Goal: Task Accomplishment & Management: Manage account settings

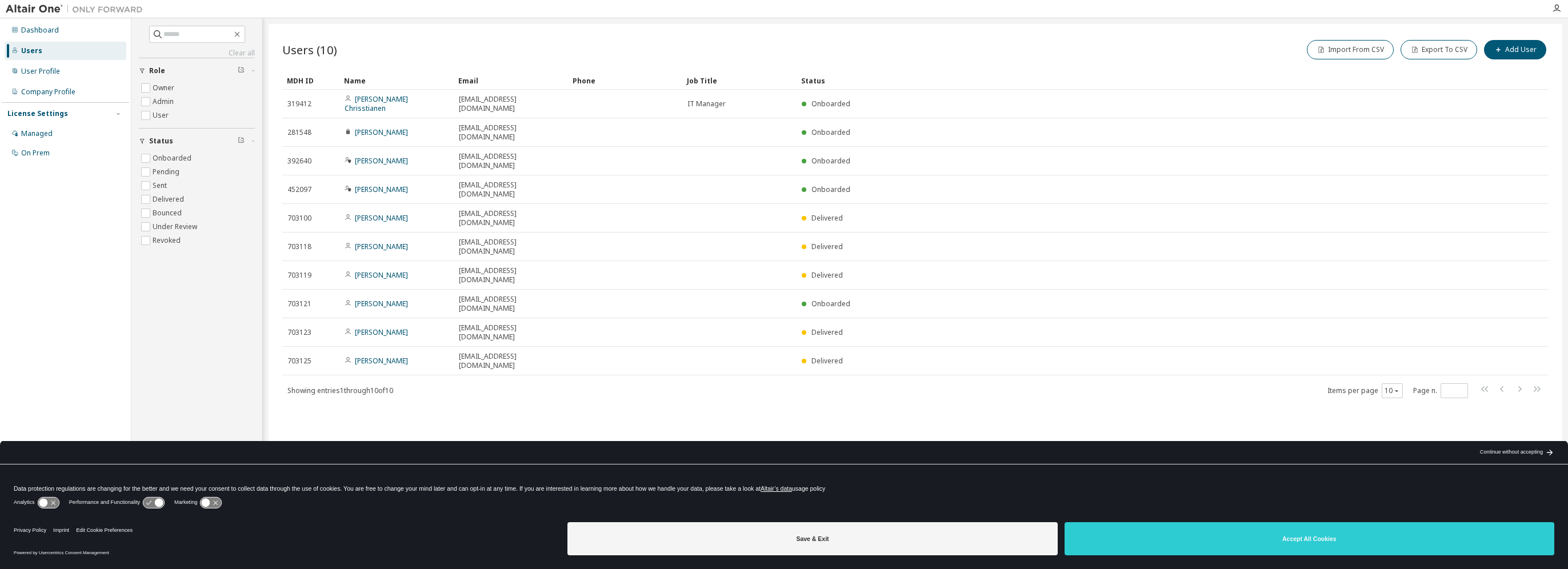
click at [363, 299] on link "[PERSON_NAME]" at bounding box center [381, 304] width 53 height 10
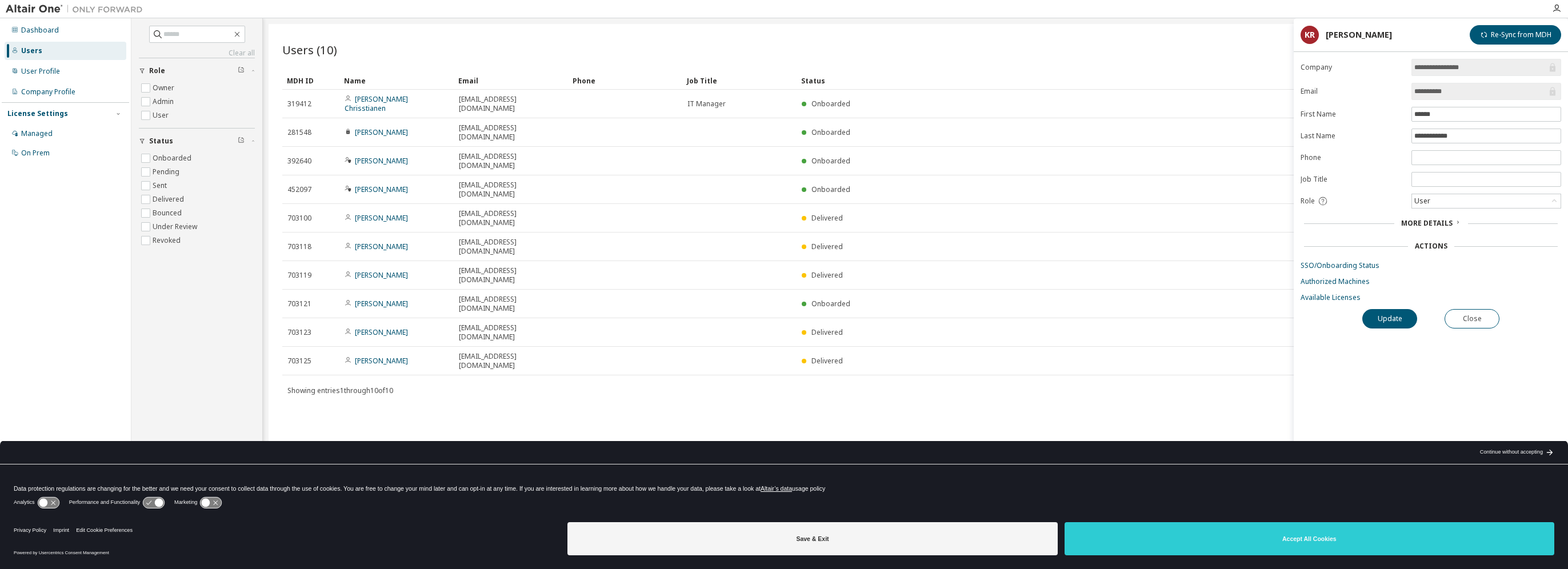
click at [1458, 219] on icon at bounding box center [1458, 222] width 7 height 7
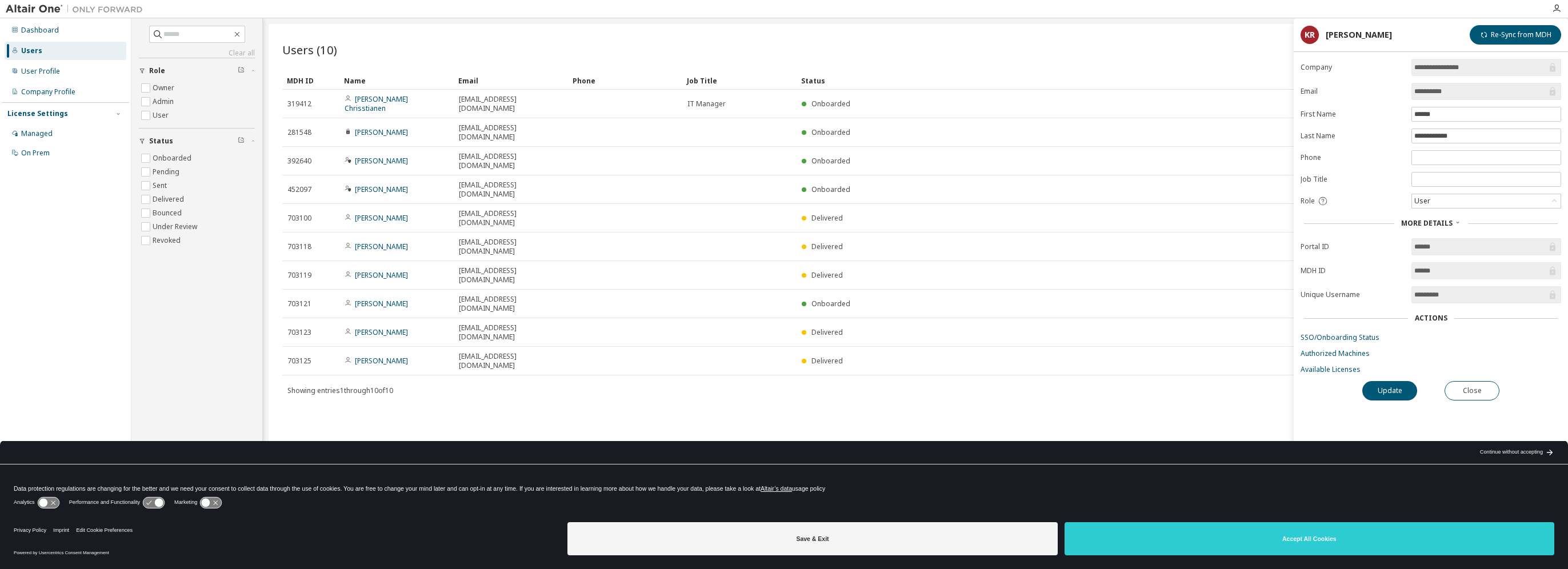
click at [1347, 365] on link "Available Licenses" at bounding box center [1430, 369] width 260 height 9
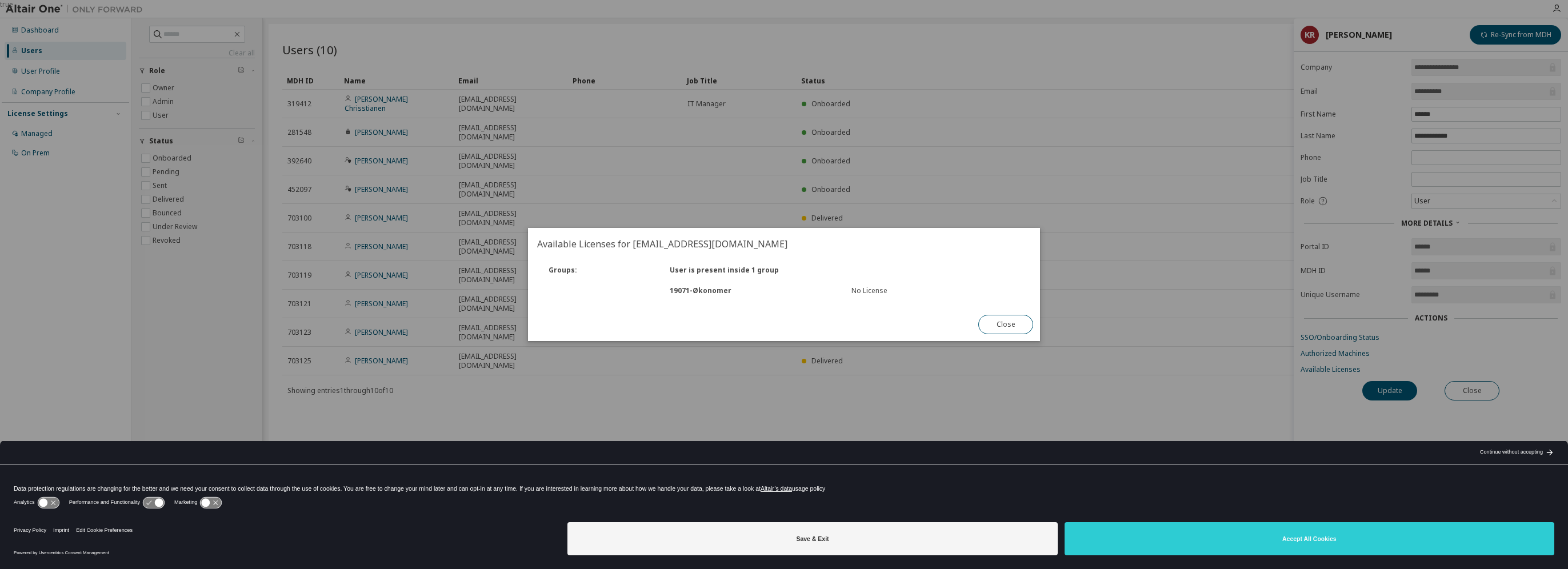
click at [1016, 329] on button "Close" at bounding box center [1006, 324] width 55 height 20
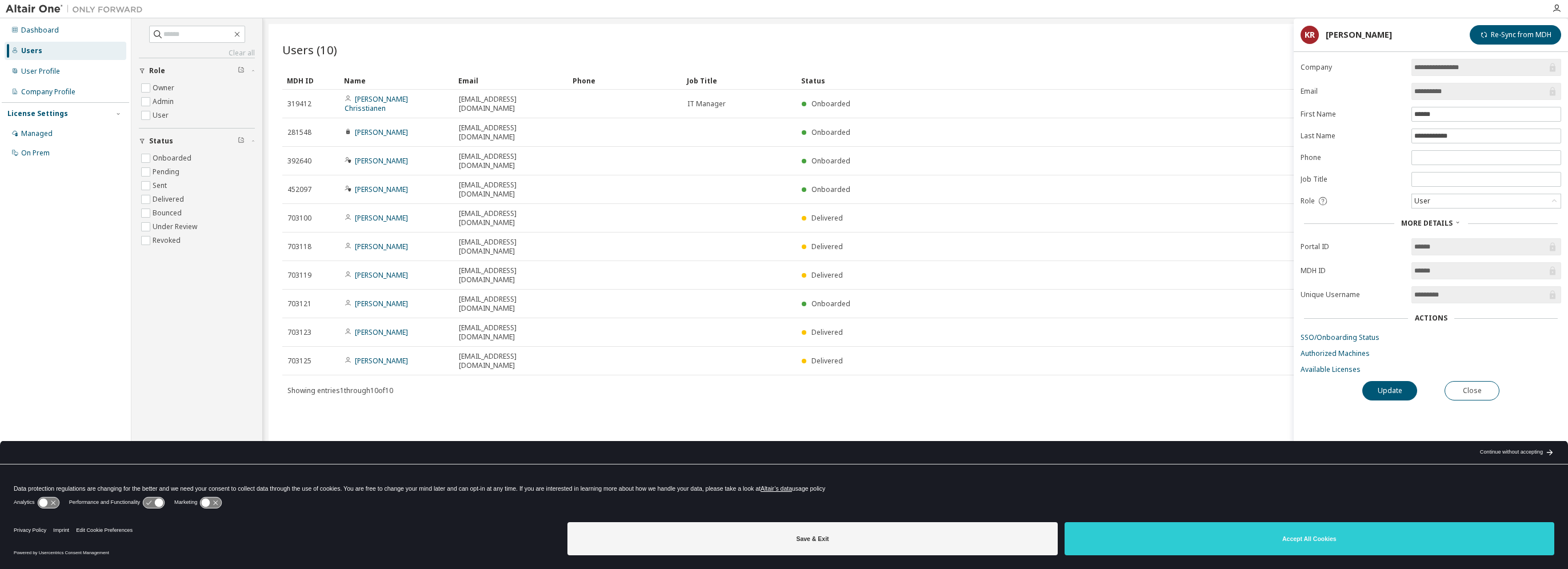
click at [1332, 353] on link "Authorized Machines" at bounding box center [1430, 353] width 260 height 9
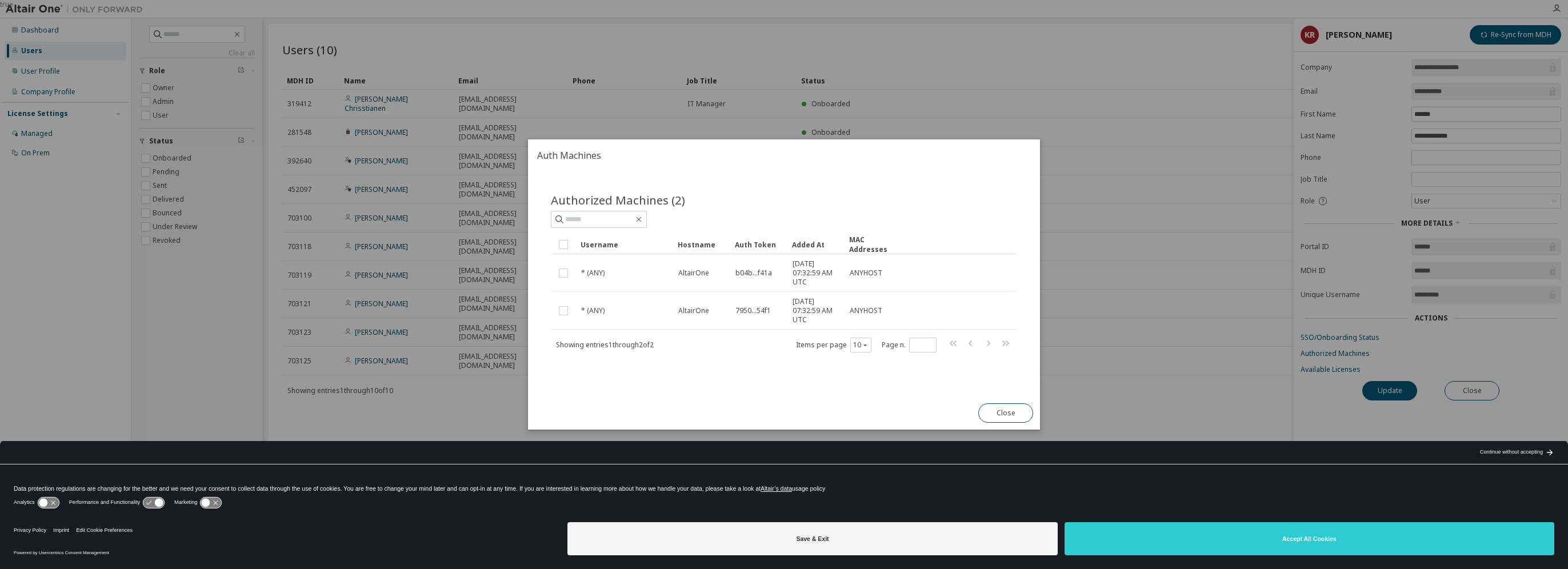
click at [1014, 421] on button "Close" at bounding box center [1006, 413] width 55 height 20
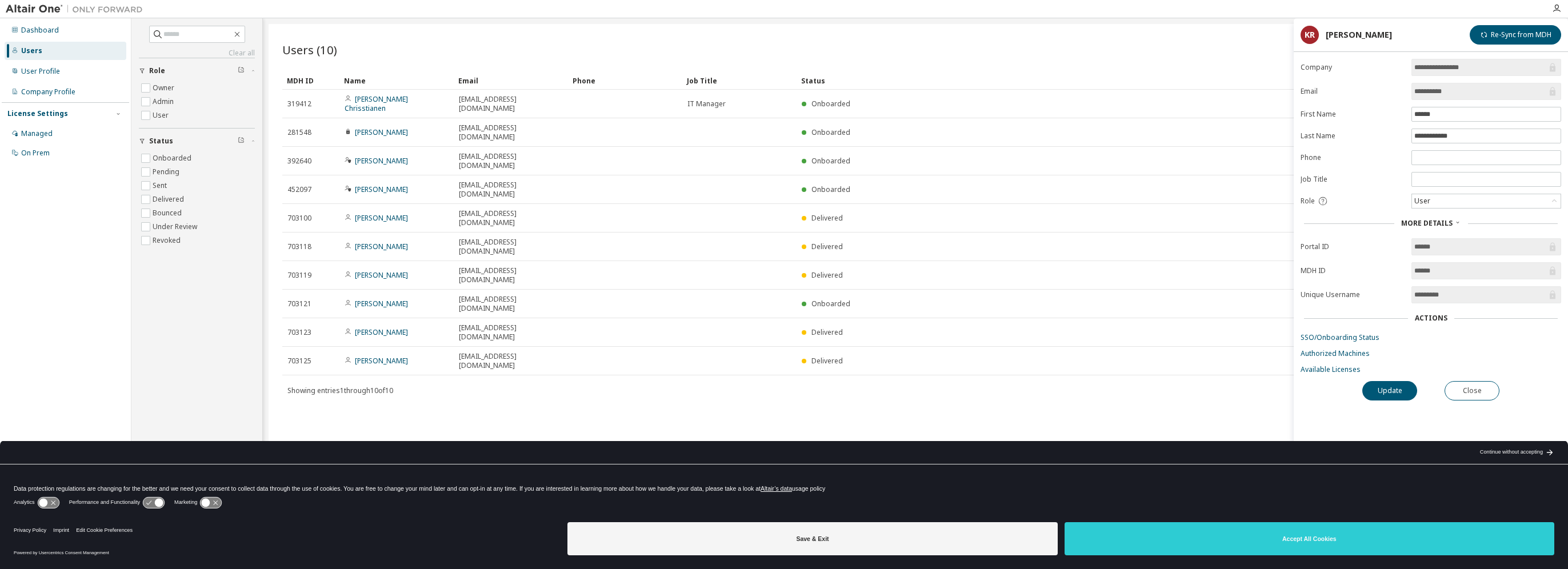
click at [35, 154] on div "On Prem" at bounding box center [35, 153] width 29 height 9
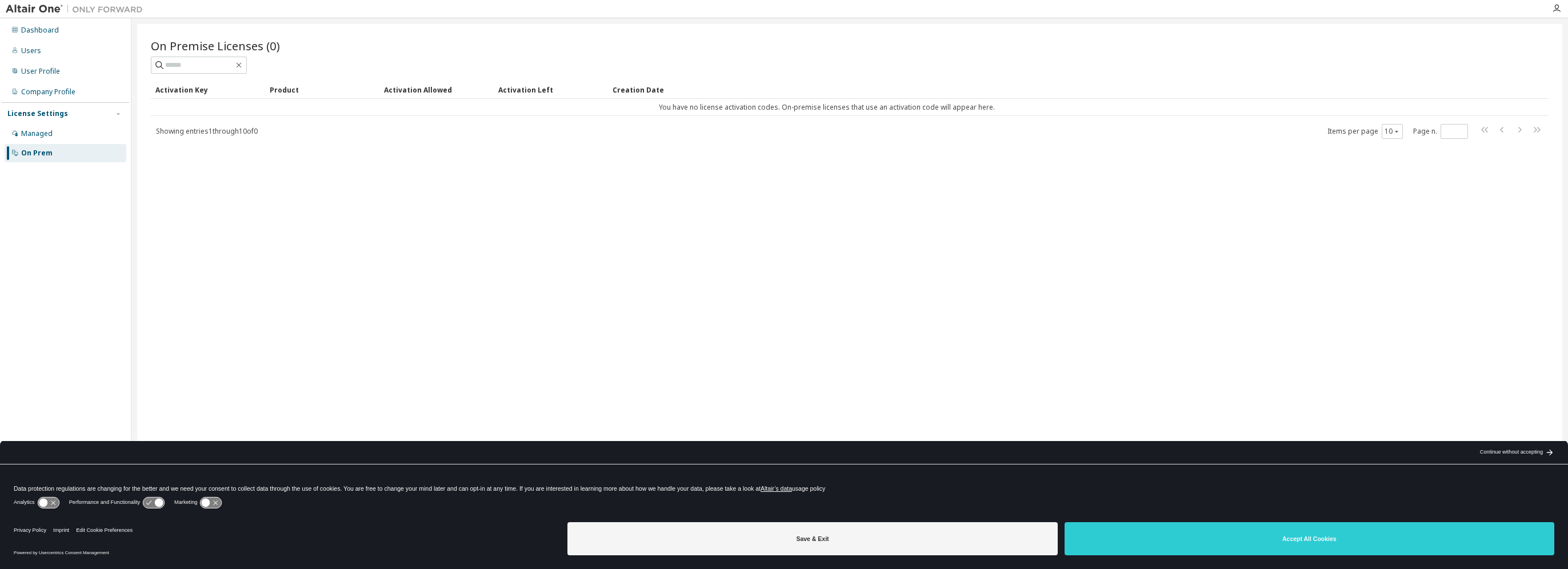
click at [193, 89] on div "Activation Key" at bounding box center [207, 90] width 105 height 18
click at [290, 87] on div "Product" at bounding box center [322, 90] width 105 height 18
click at [427, 87] on div "Activation Allowed" at bounding box center [436, 90] width 105 height 18
click at [521, 92] on div "Activation Left" at bounding box center [550, 90] width 105 height 18
click at [643, 90] on div "Creation Date" at bounding box center [1055, 90] width 886 height 18
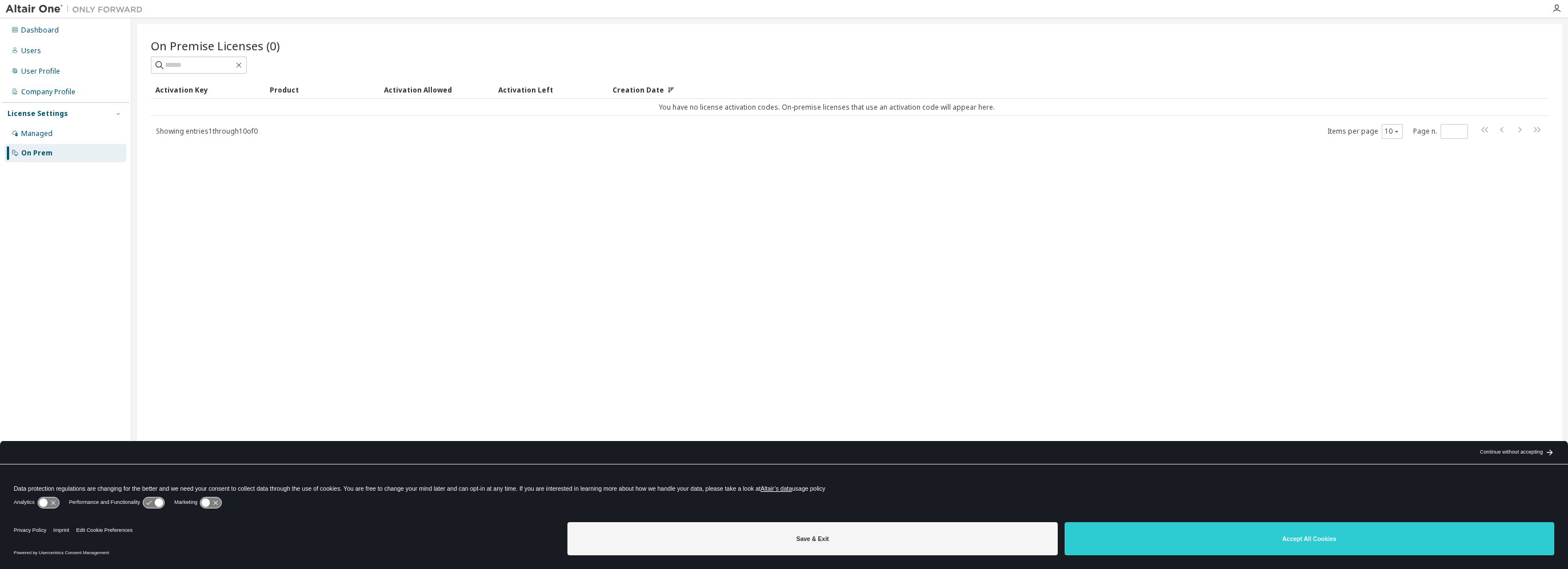
click at [36, 133] on div "Managed" at bounding box center [37, 133] width 32 height 9
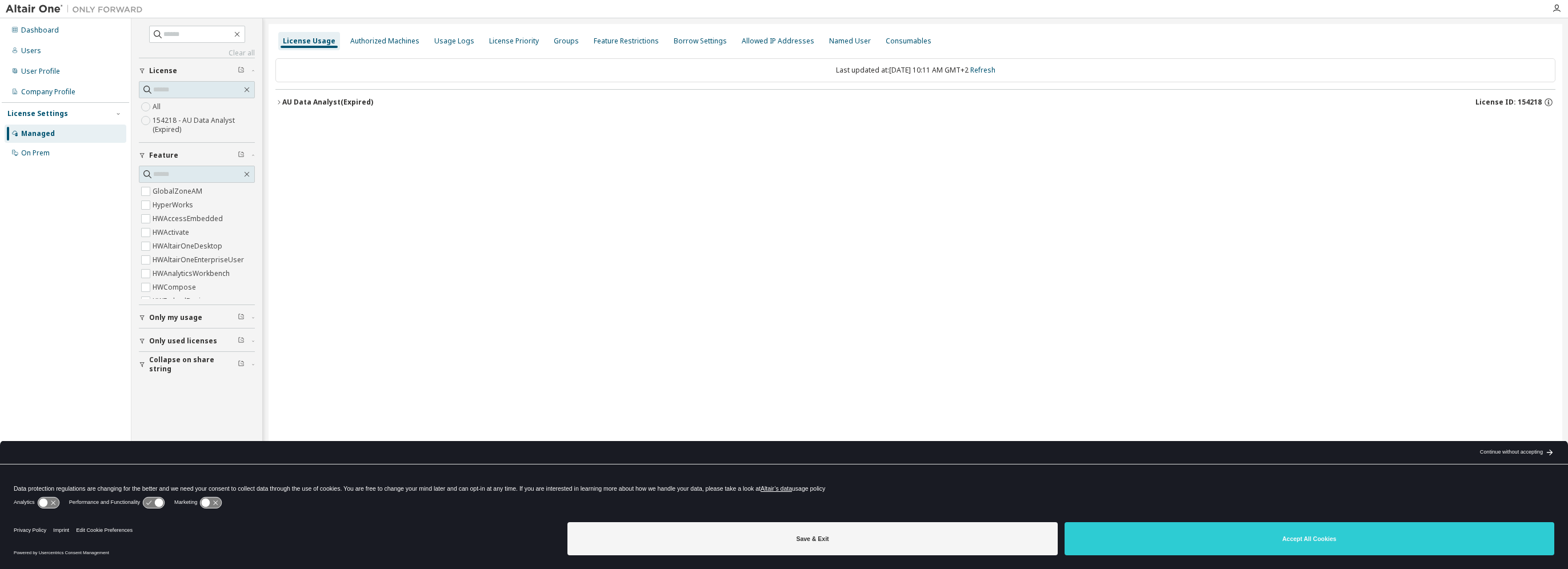
click at [279, 102] on icon "button" at bounding box center [279, 102] width 7 height 7
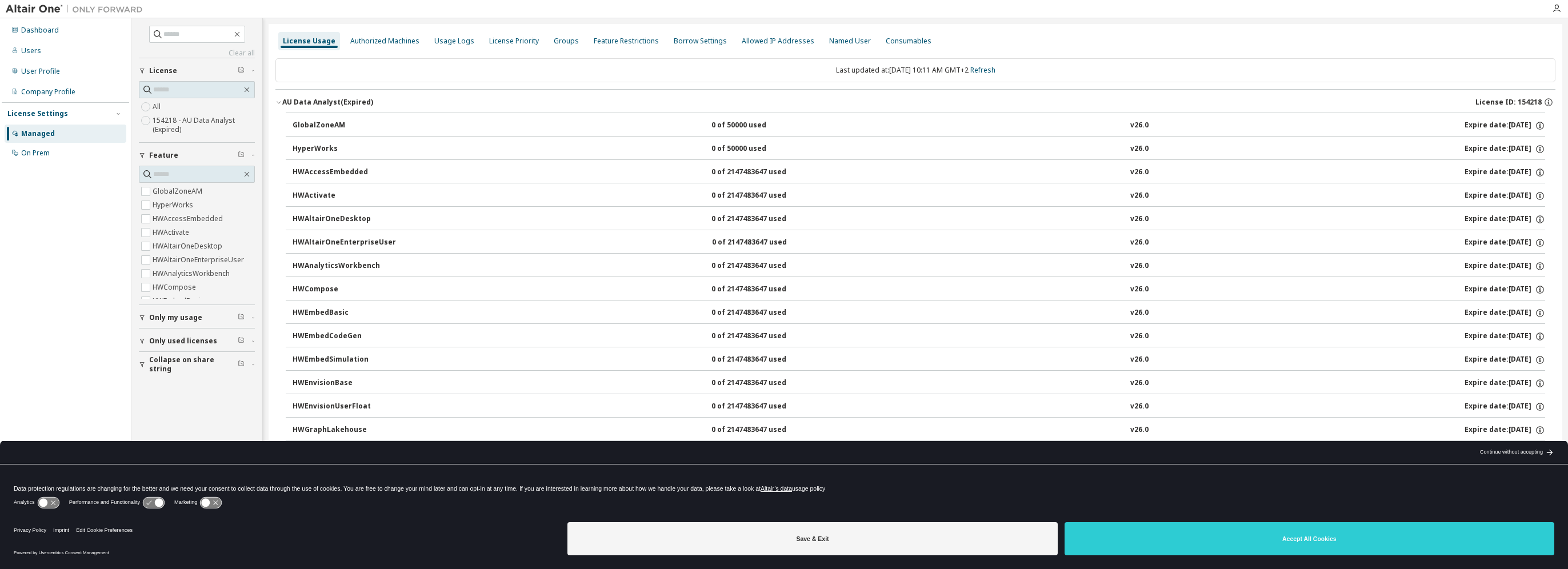
click at [393, 45] on div "Authorized Machines" at bounding box center [385, 41] width 69 height 9
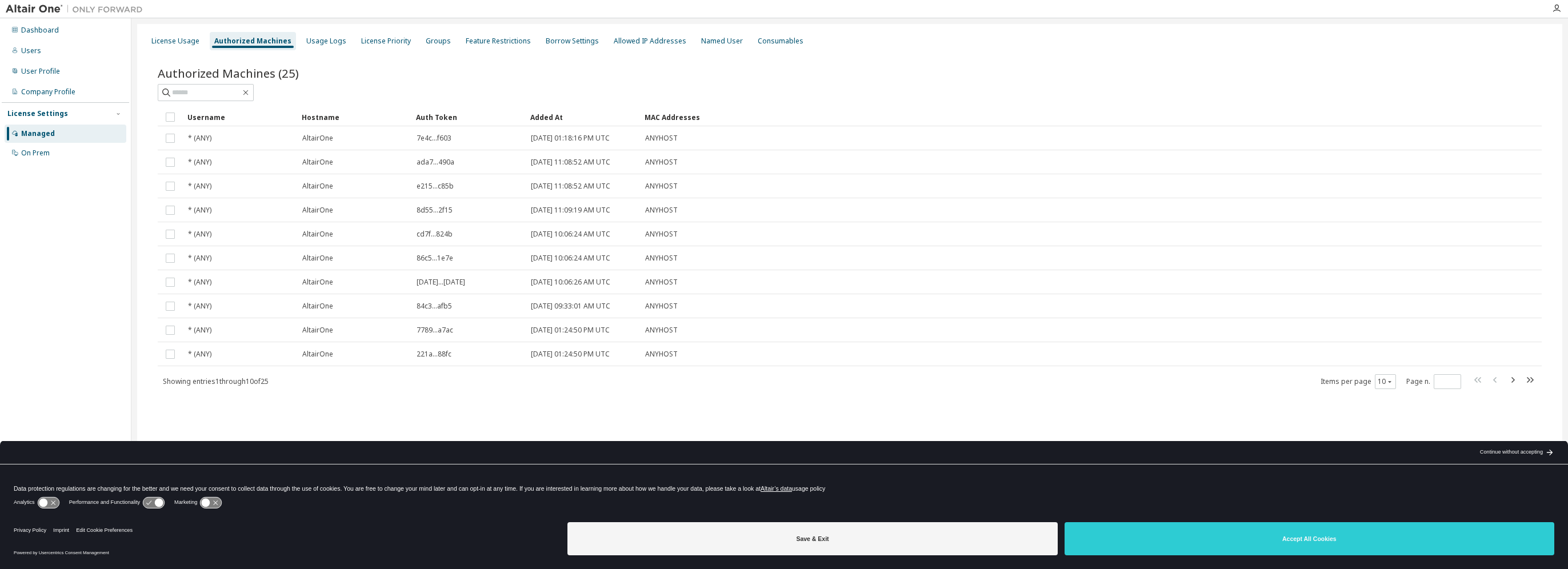
click at [426, 39] on div "Groups" at bounding box center [439, 41] width 25 height 9
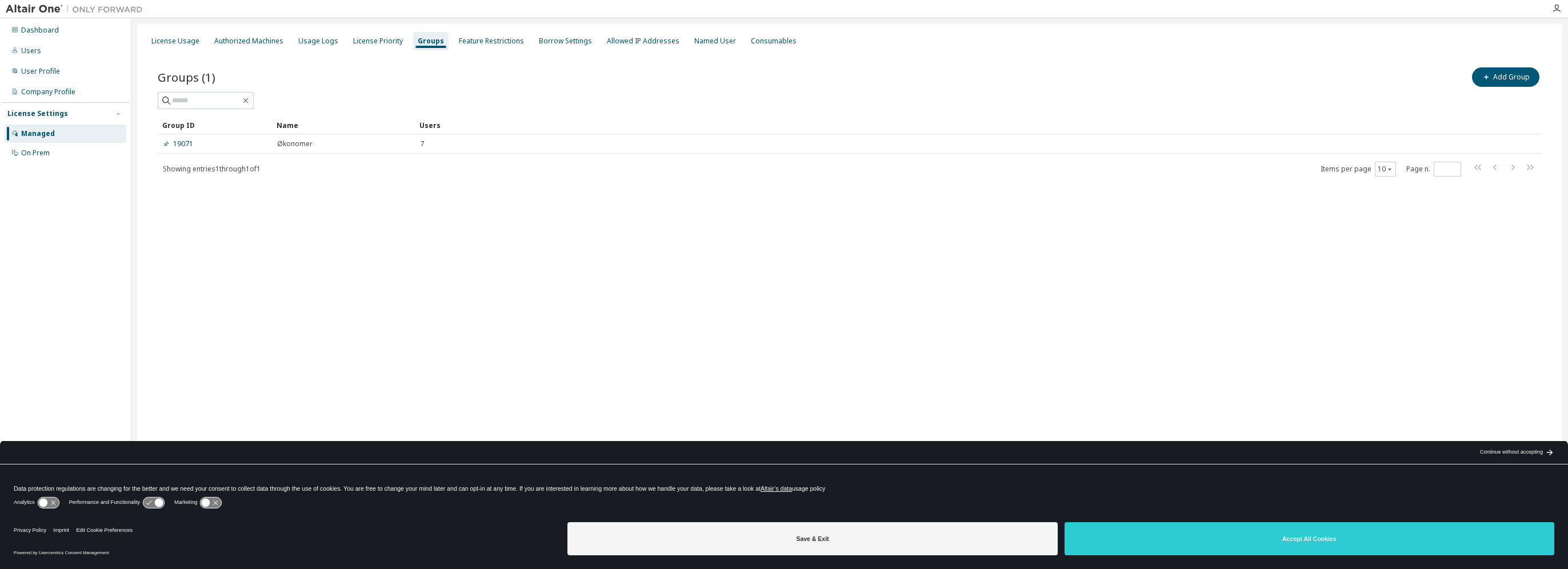
click at [185, 143] on link "19071" at bounding box center [178, 144] width 30 height 9
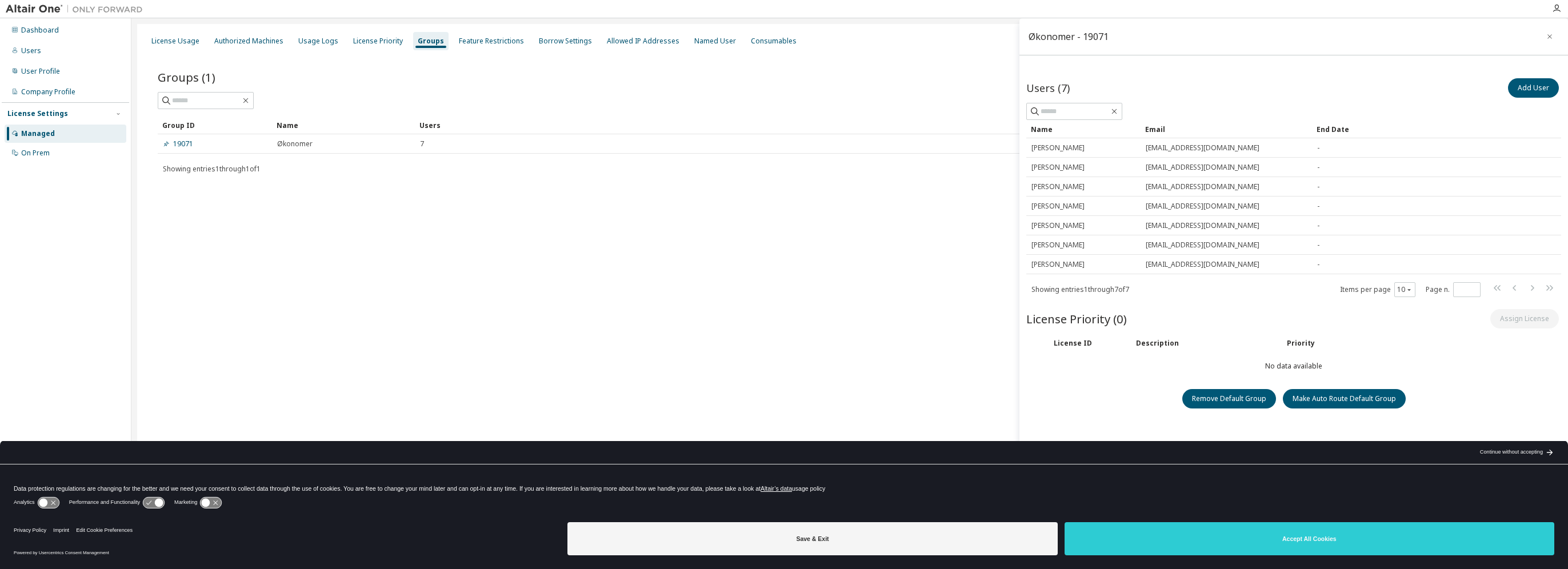
click at [1549, 34] on icon "button" at bounding box center [1549, 36] width 8 height 9
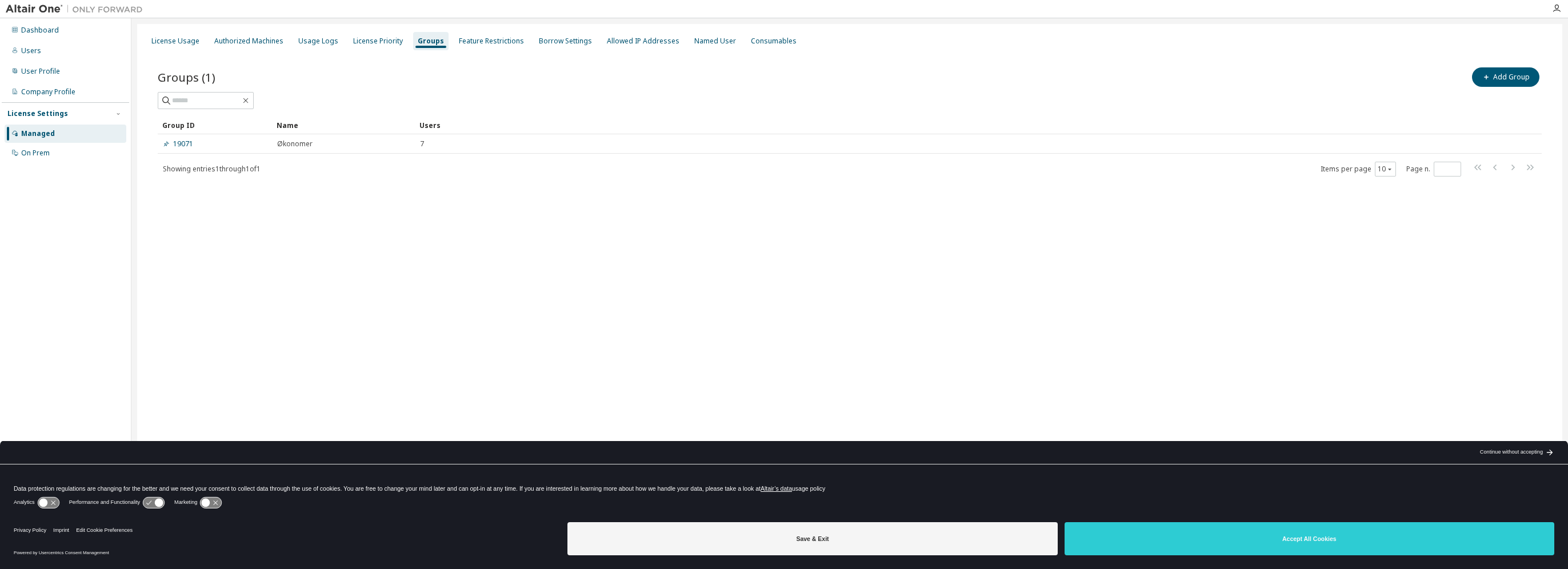
click at [487, 42] on div "Feature Restrictions" at bounding box center [491, 41] width 65 height 9
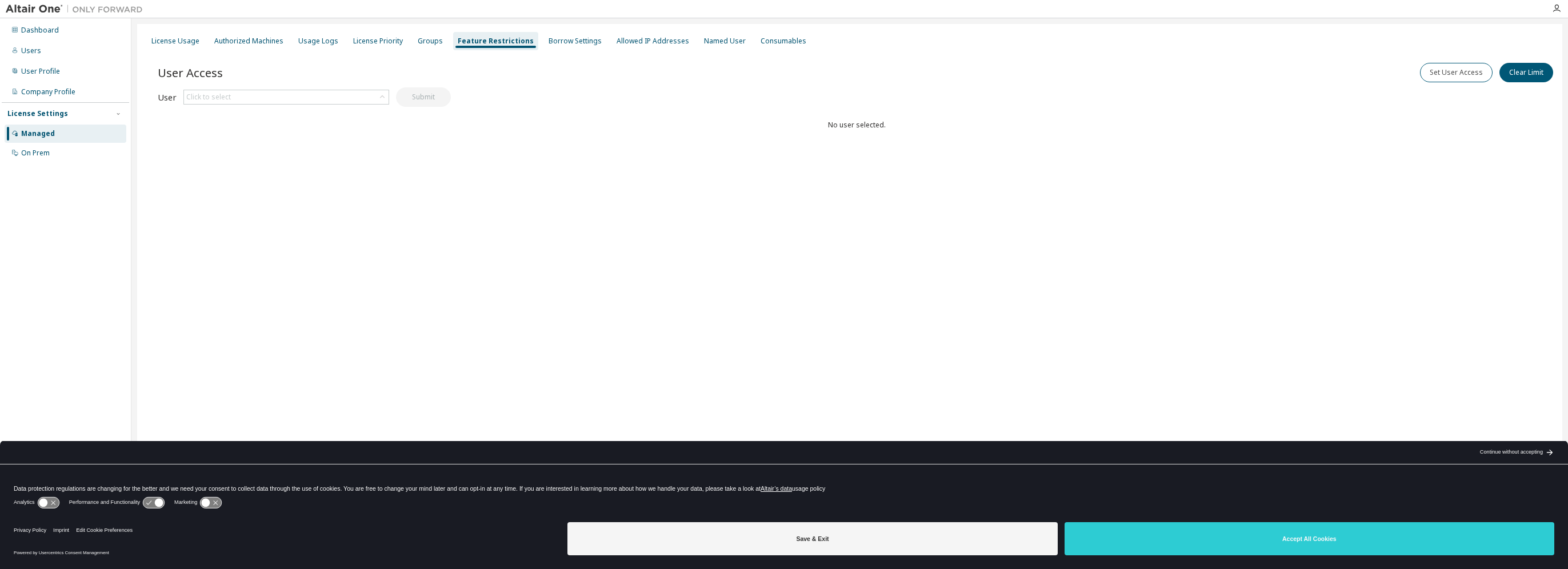
click at [558, 44] on div "Borrow Settings" at bounding box center [575, 41] width 53 height 9
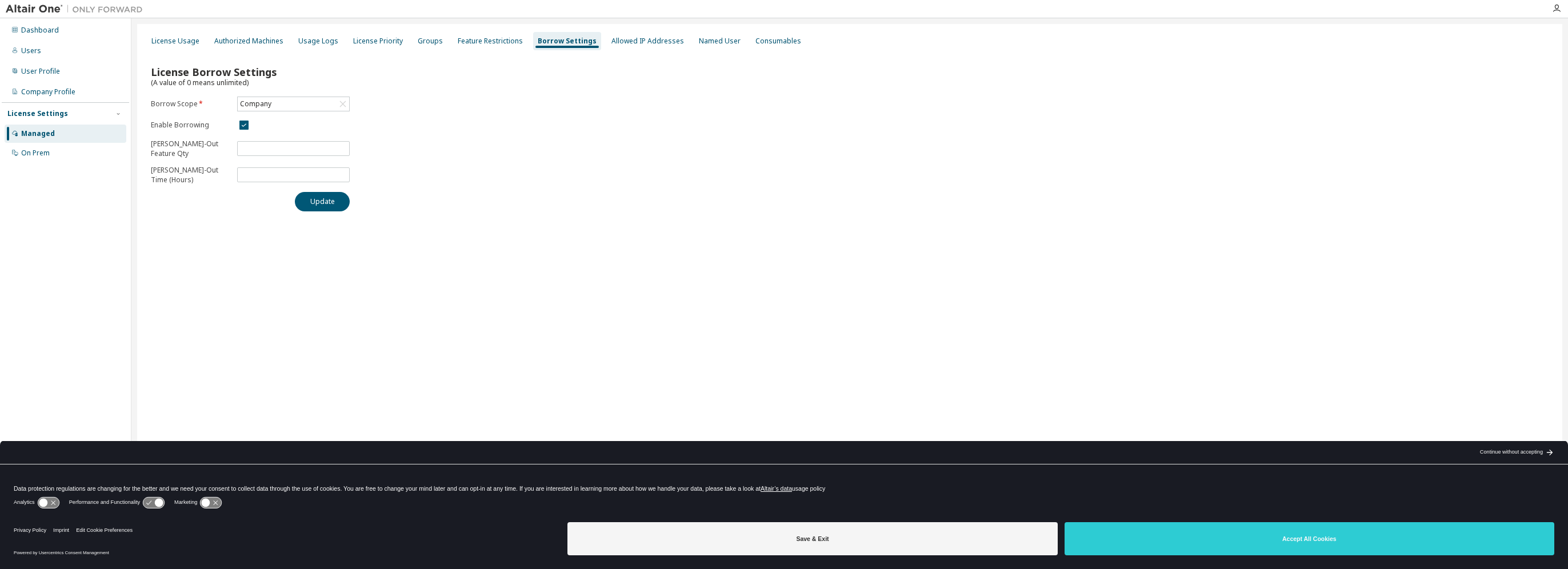
click at [639, 46] on div "Allowed IP Addresses" at bounding box center [648, 41] width 82 height 18
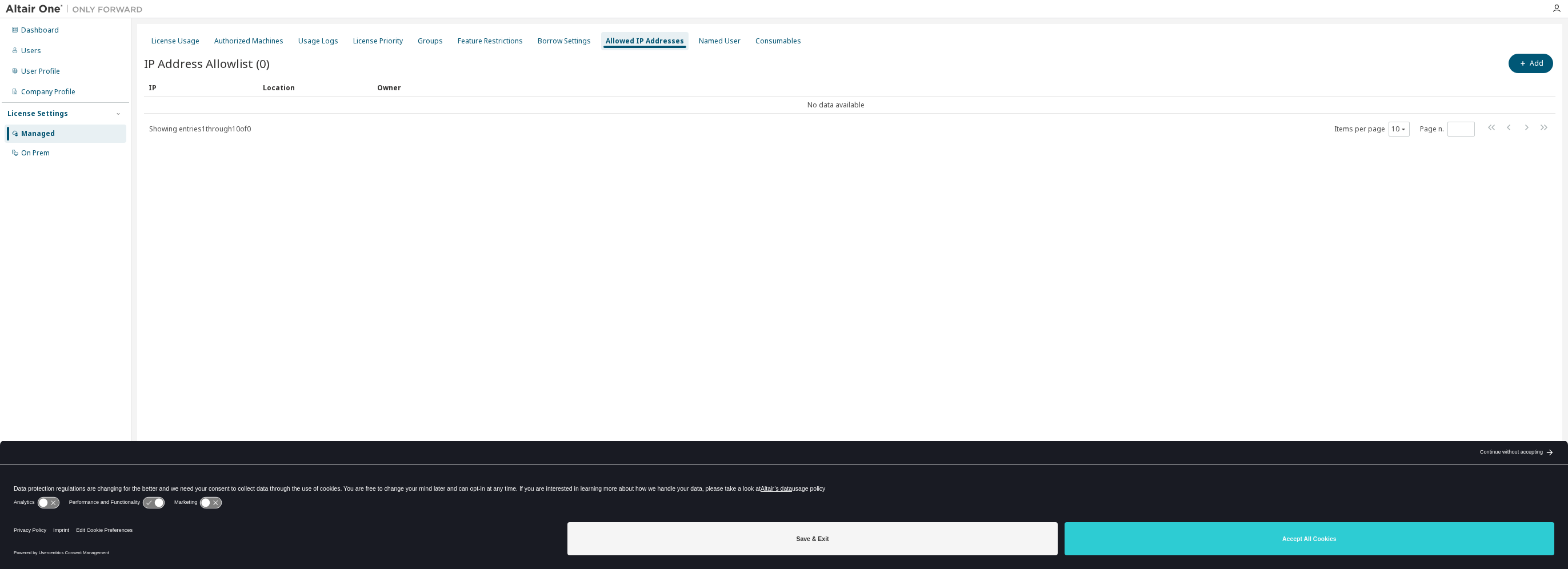
click at [703, 41] on div "Named User" at bounding box center [719, 41] width 42 height 9
click at [761, 37] on div "Consumables" at bounding box center [776, 41] width 46 height 9
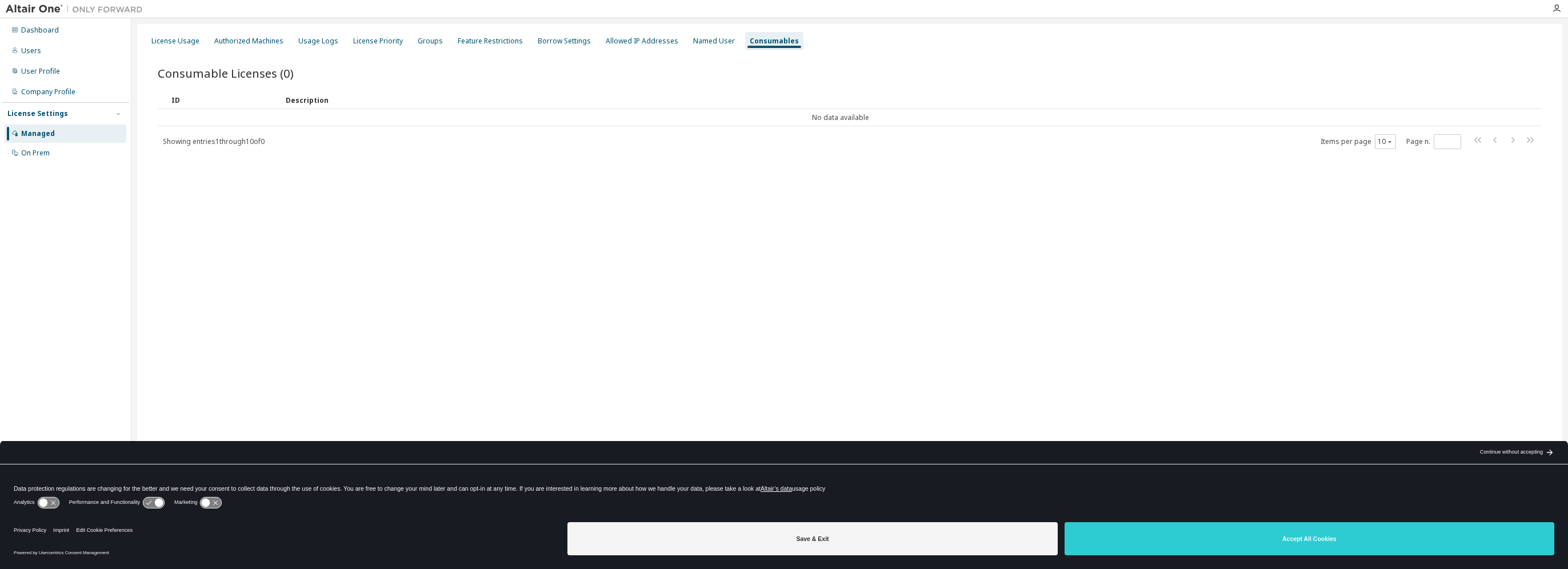
click at [32, 149] on div "On Prem" at bounding box center [35, 153] width 29 height 9
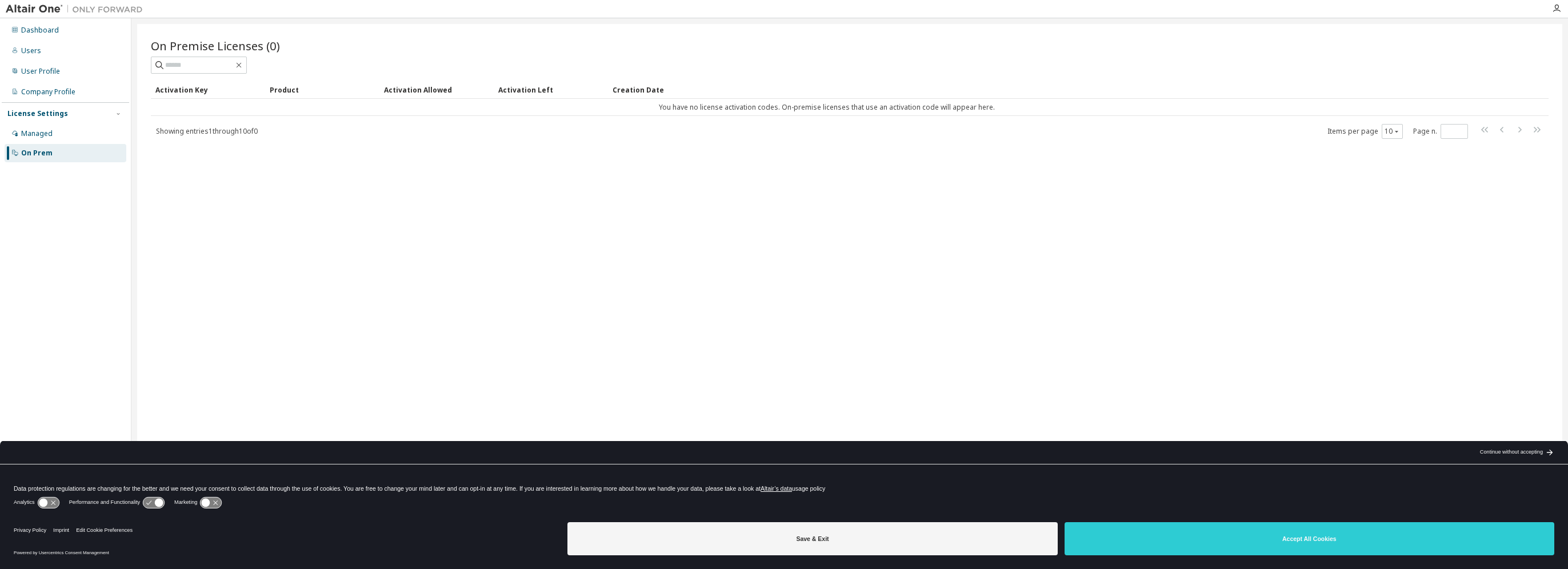
click at [54, 96] on div "Company Profile" at bounding box center [48, 92] width 54 height 9
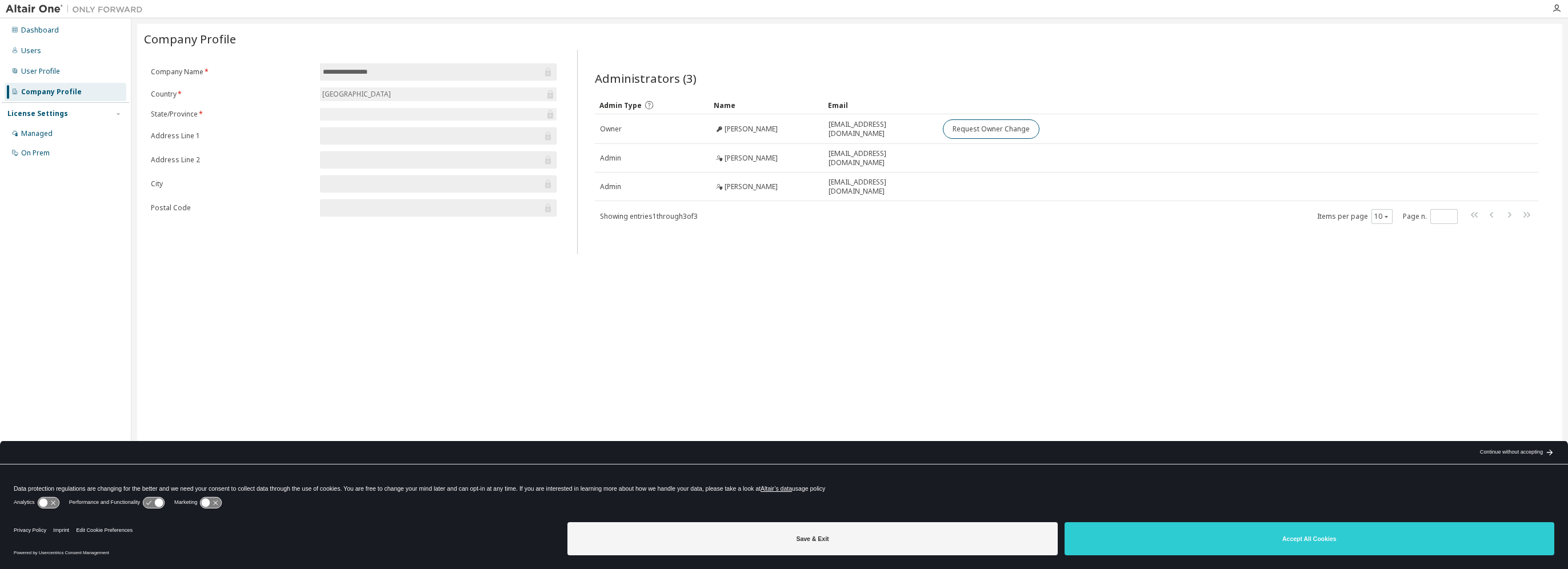
click at [46, 74] on div "User Profile" at bounding box center [40, 71] width 39 height 9
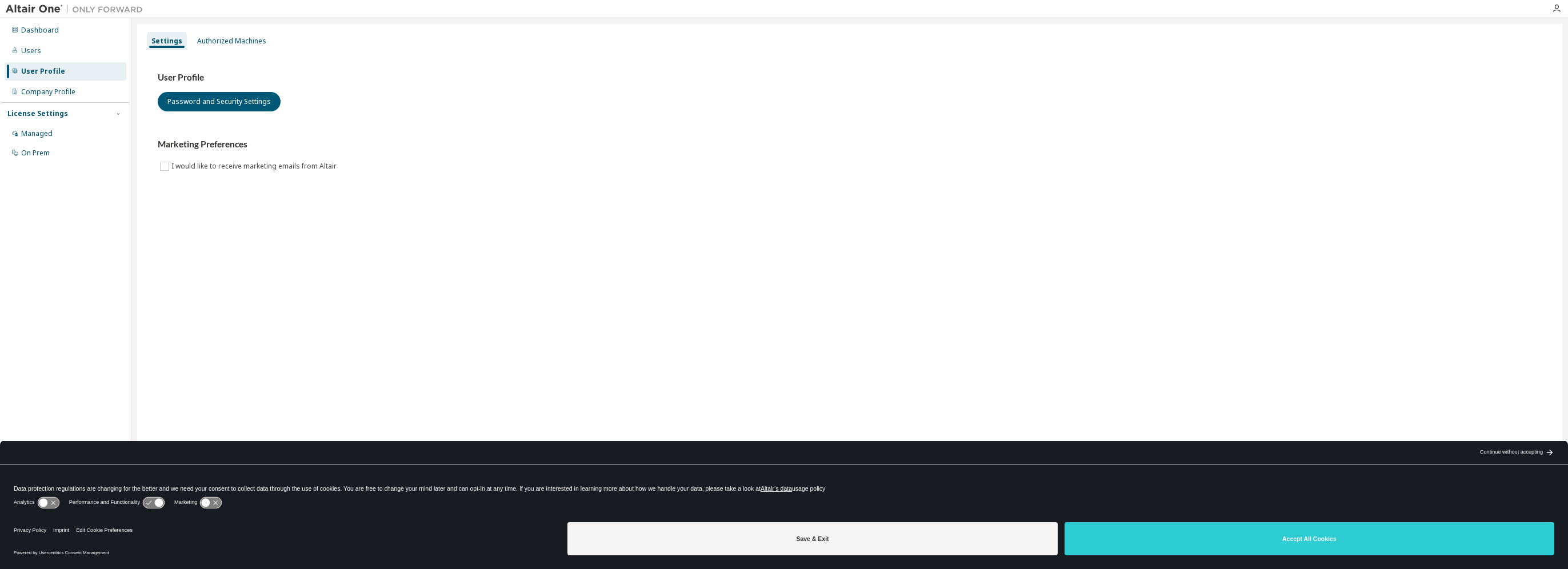
click at [25, 47] on div "Users" at bounding box center [31, 51] width 20 height 9
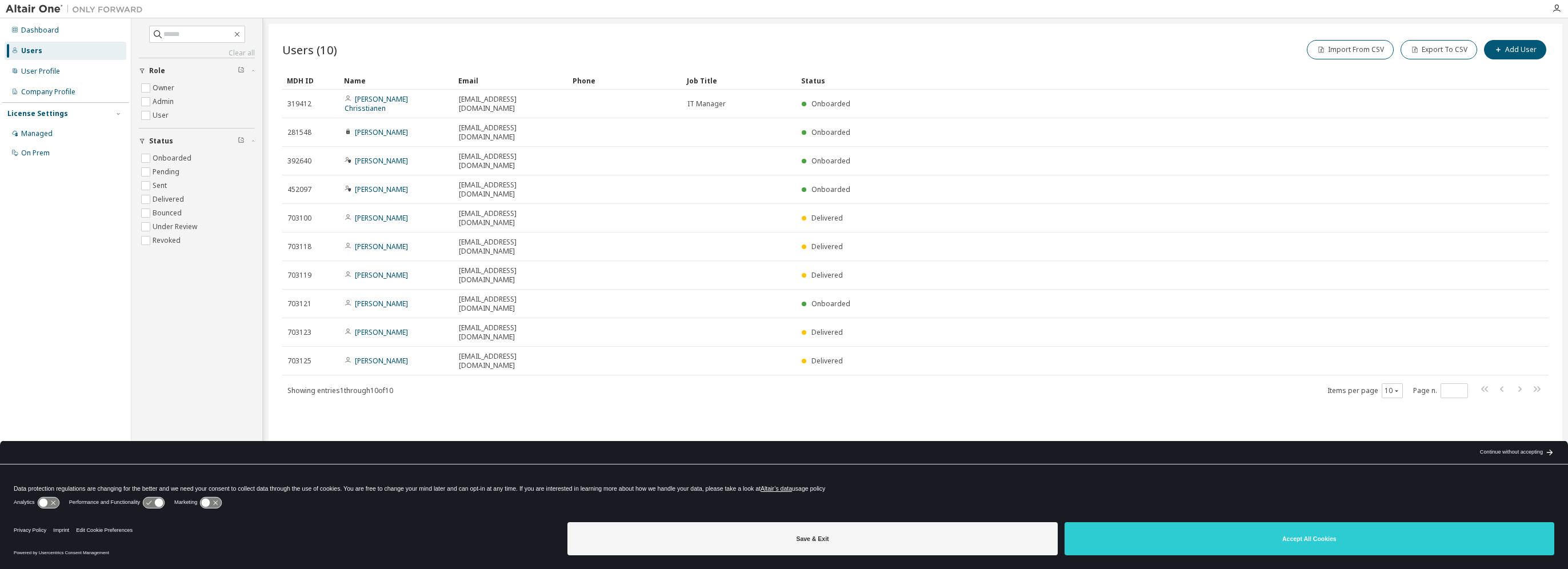
click at [32, 28] on div "Dashboard" at bounding box center [39, 30] width 37 height 9
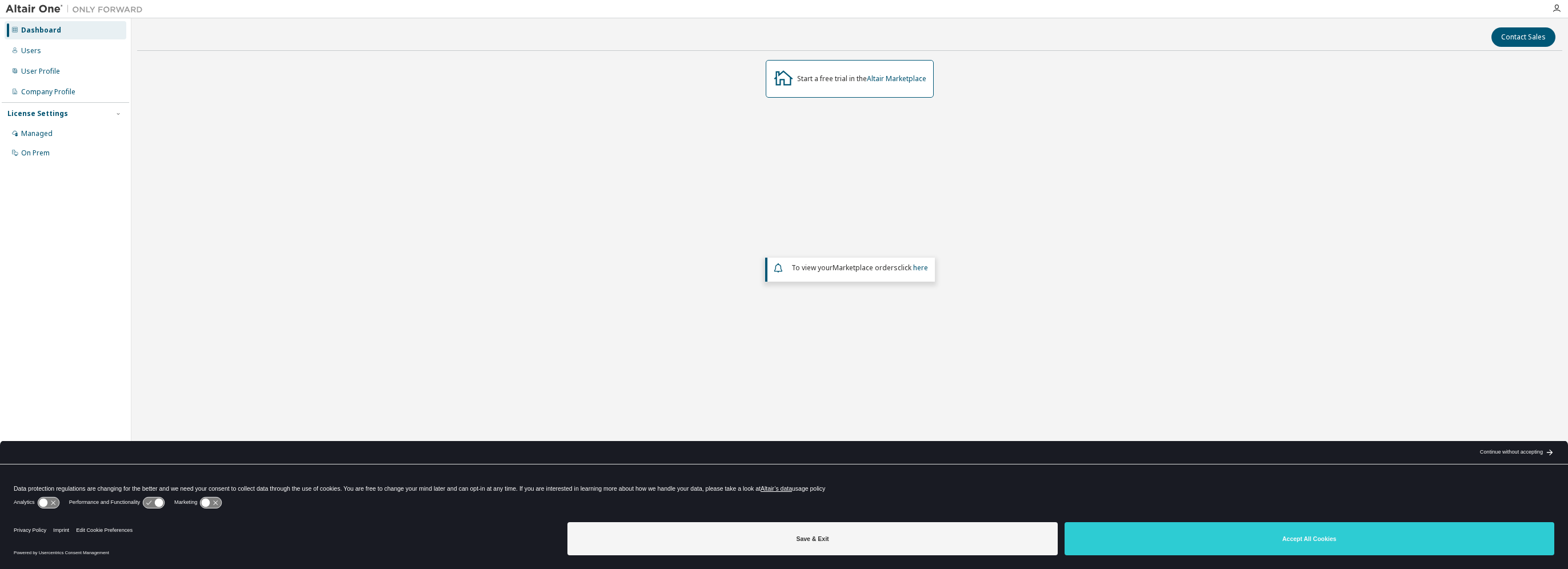
click at [1557, 11] on icon "button" at bounding box center [1556, 8] width 9 height 9
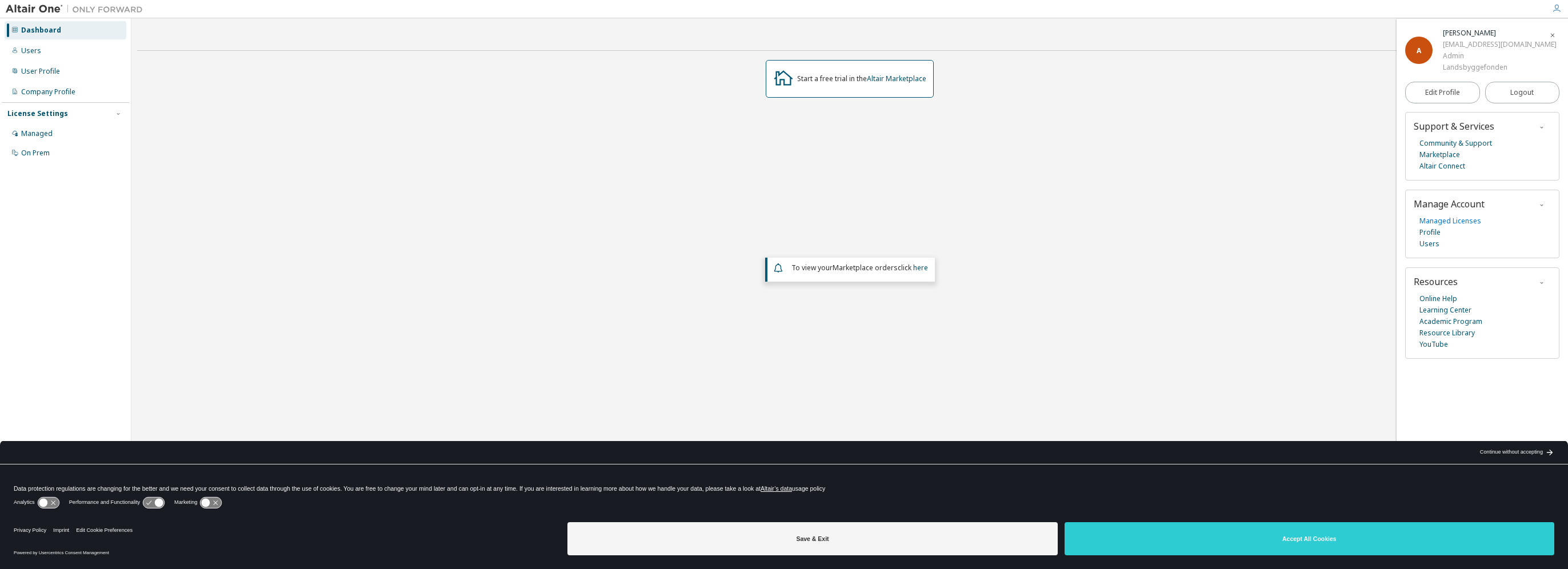
click at [1473, 219] on link "Managed Licenses" at bounding box center [1450, 221] width 61 height 11
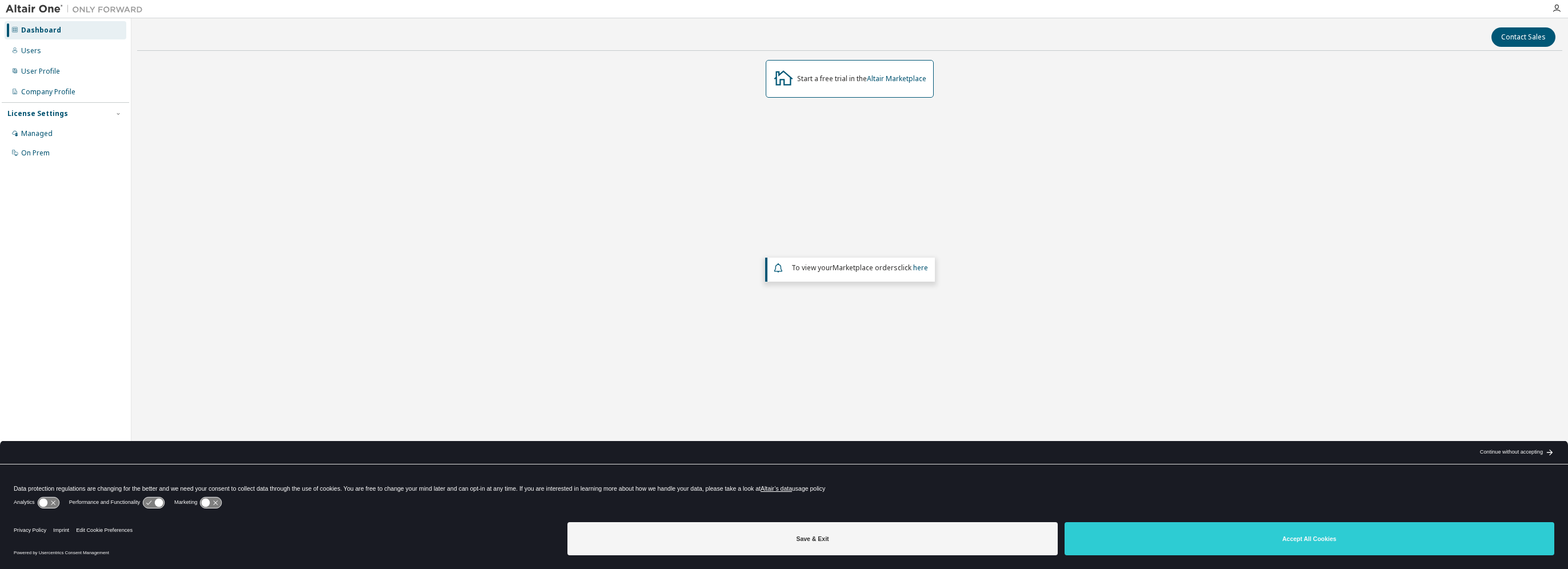
click at [1557, 8] on icon "button" at bounding box center [1556, 8] width 9 height 9
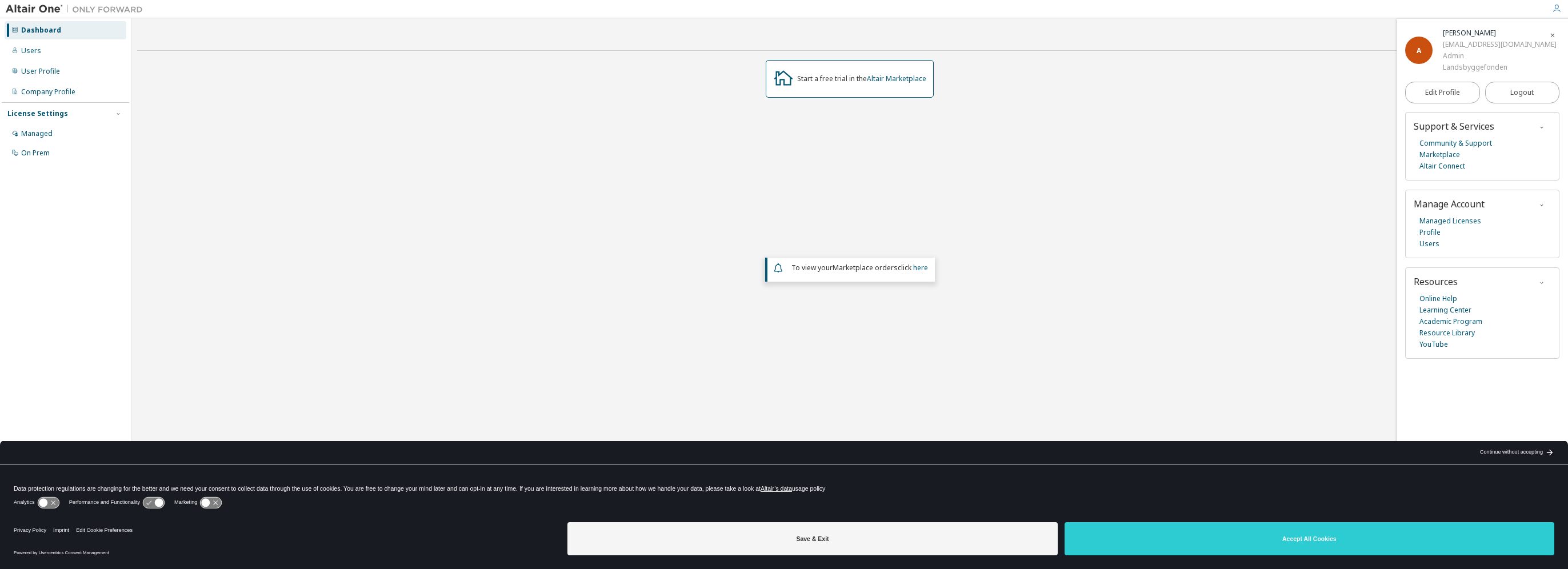
click at [1222, 153] on div "Start a free trial in the Altair Marketplace To view your Marketplace orders cl…" at bounding box center [849, 245] width 1425 height 369
click at [42, 134] on div "Managed" at bounding box center [37, 133] width 32 height 9
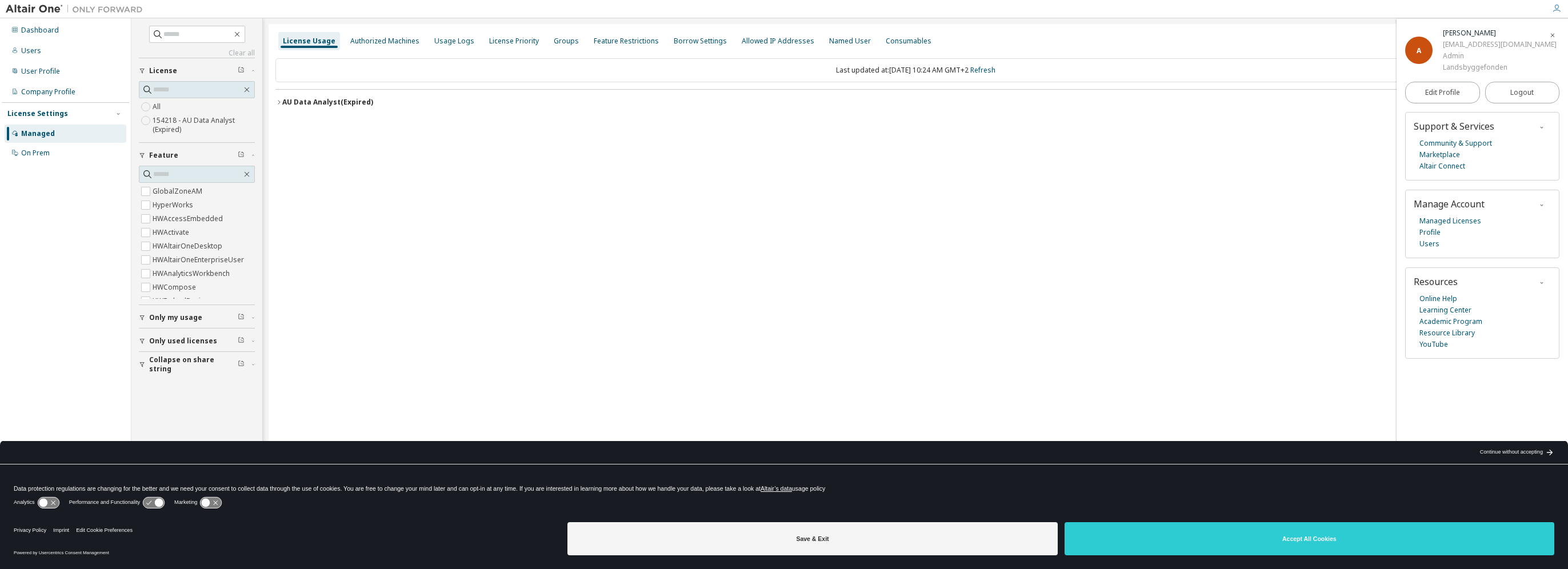
click at [557, 37] on div "Groups" at bounding box center [566, 41] width 25 height 9
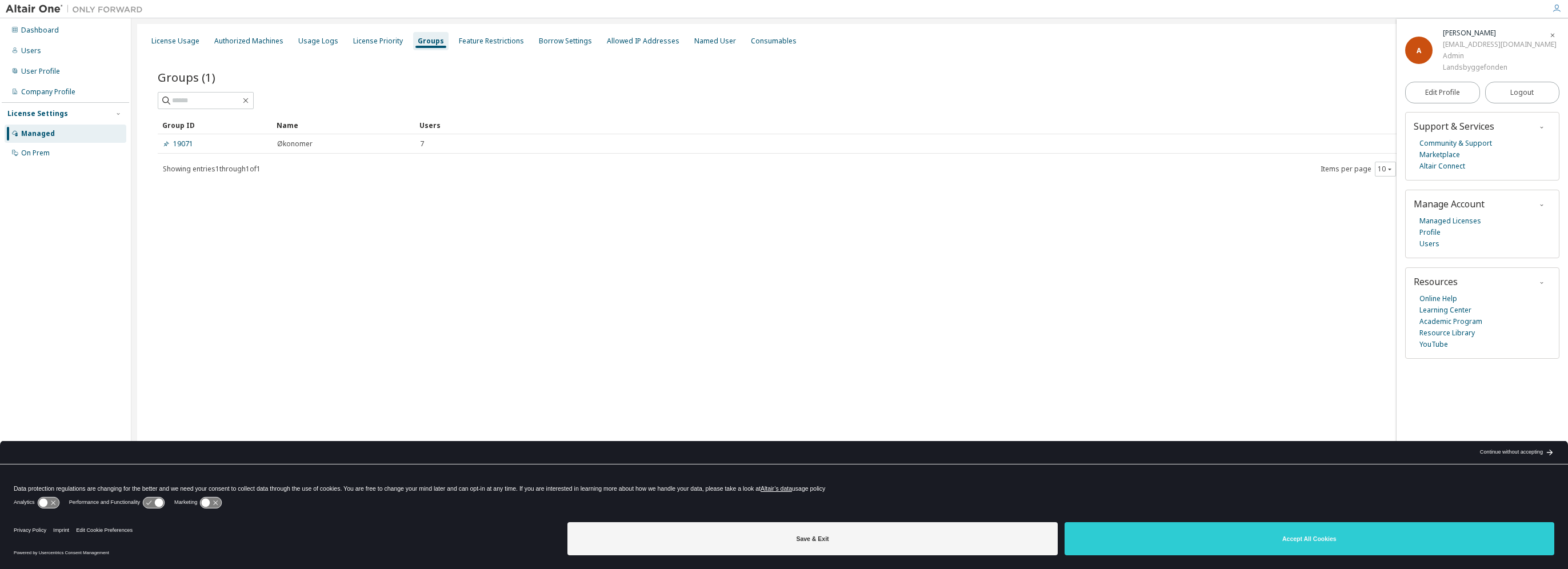
click at [182, 140] on link "19071" at bounding box center [178, 144] width 30 height 9
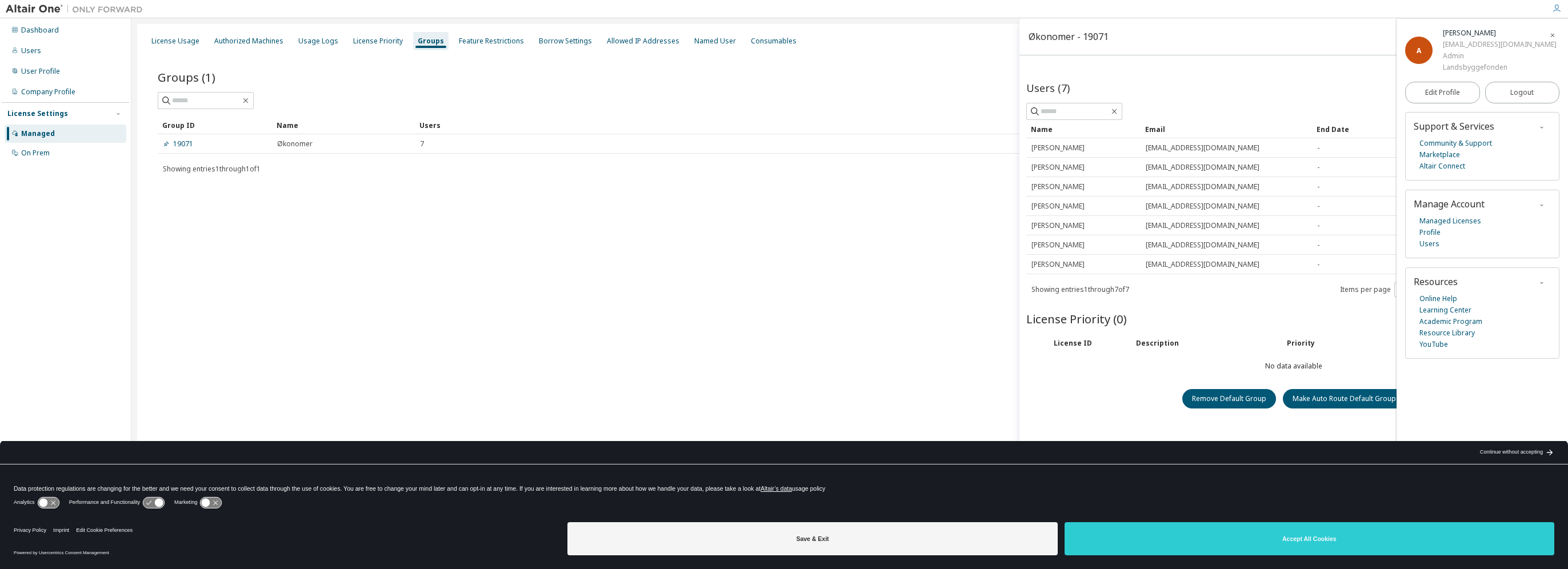
click at [827, 475] on div "Data protection regulations are changing for the better and we need your consen…" at bounding box center [784, 479] width 1568 height 30
click at [925, 540] on button "Save & Exit" at bounding box center [812, 538] width 490 height 33
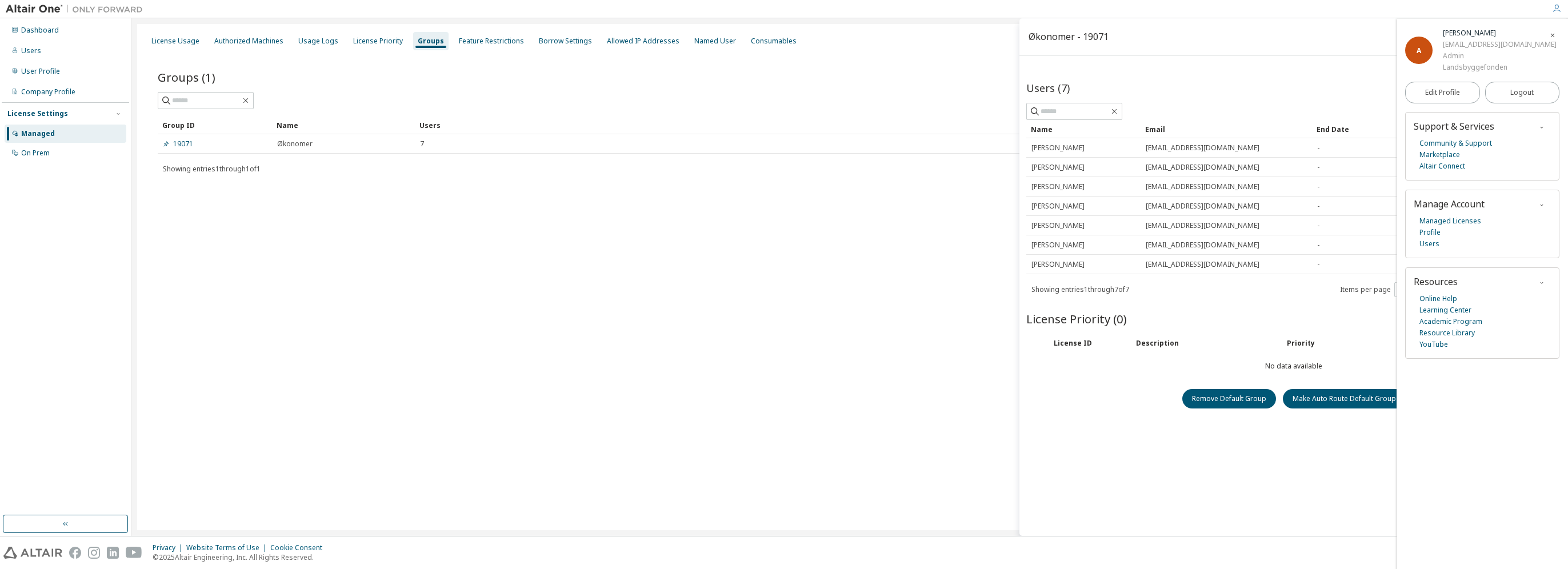
click at [1555, 36] on icon "button" at bounding box center [1552, 35] width 7 height 7
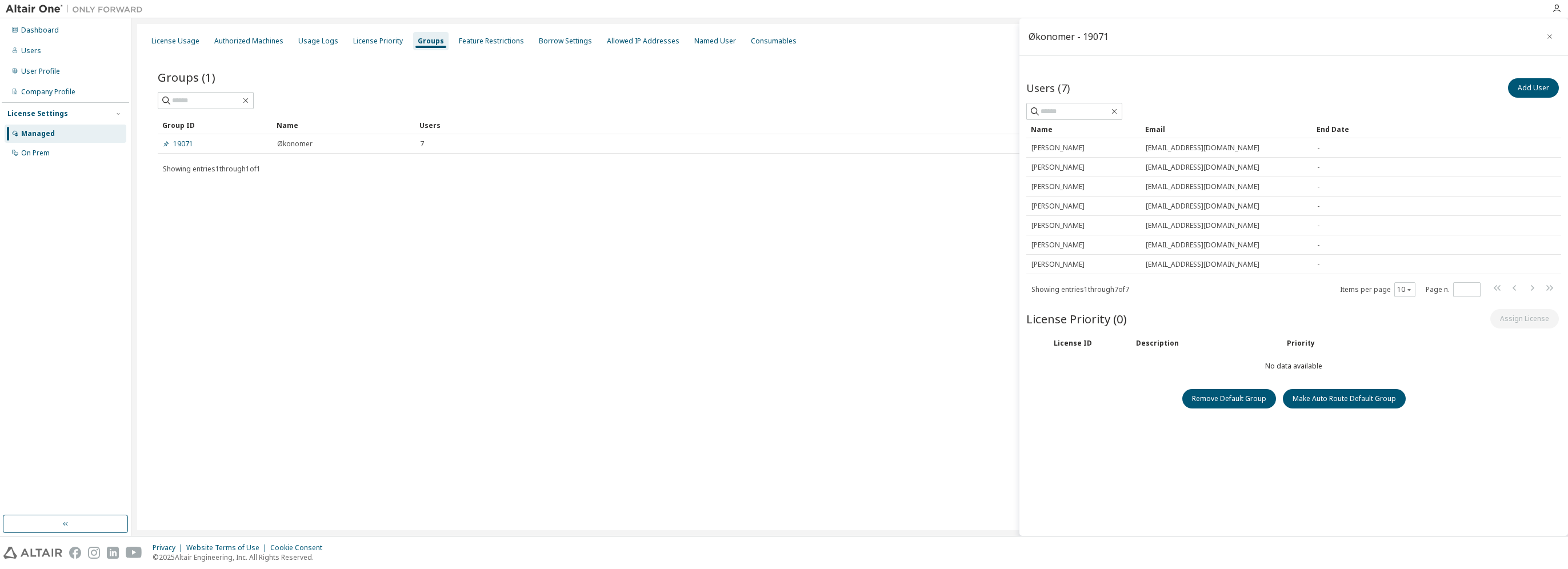
click at [29, 52] on div "Users" at bounding box center [31, 51] width 20 height 9
